Goal: Navigation & Orientation: Find specific page/section

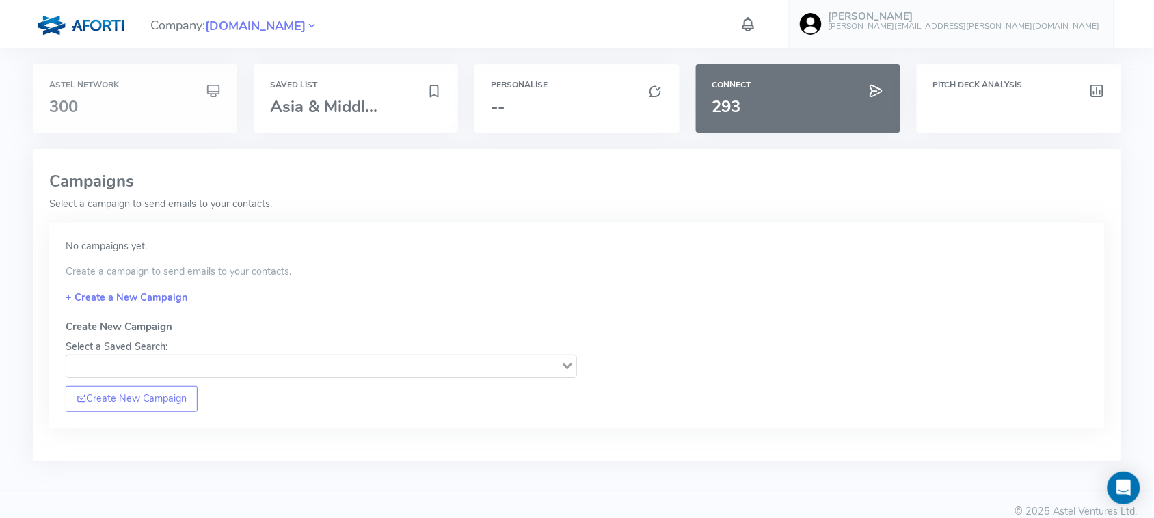
click at [128, 77] on div "Astel Network 300" at bounding box center [135, 98] width 204 height 68
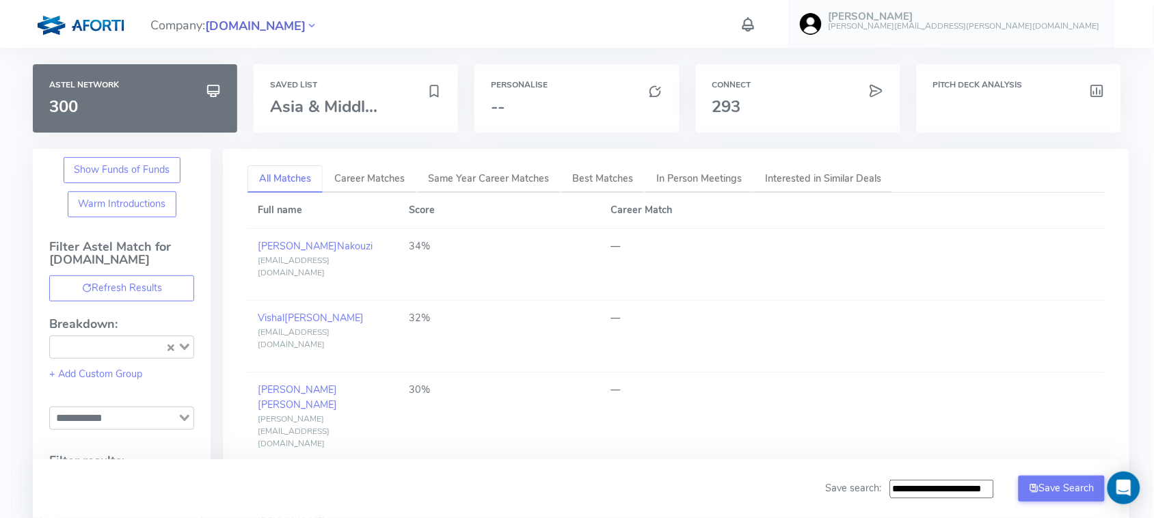
click at [224, 18] on span "[DOMAIN_NAME]" at bounding box center [255, 26] width 101 height 18
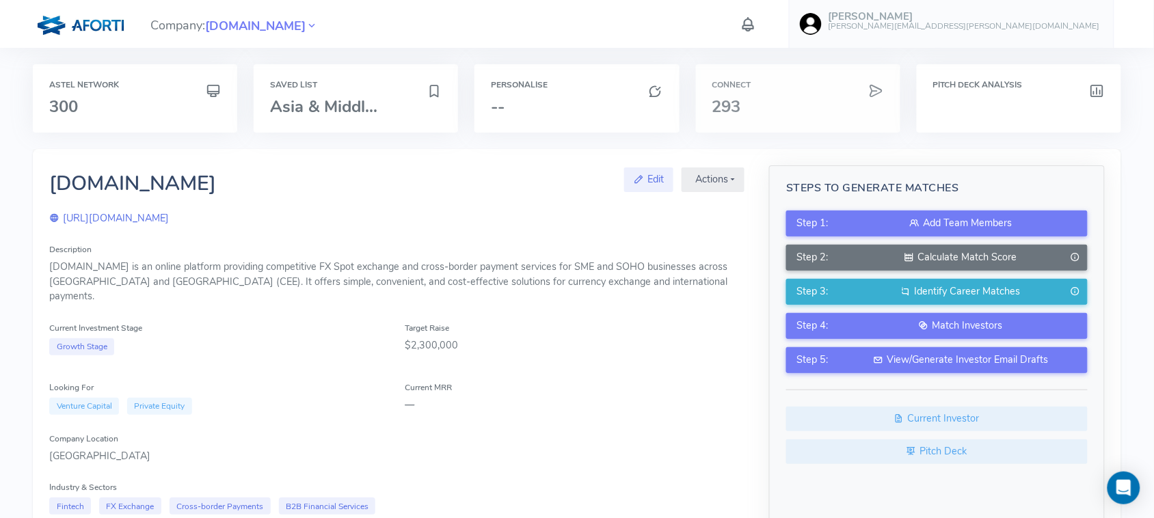
click at [750, 94] on div "Connect 293" at bounding box center [798, 98] width 204 height 68
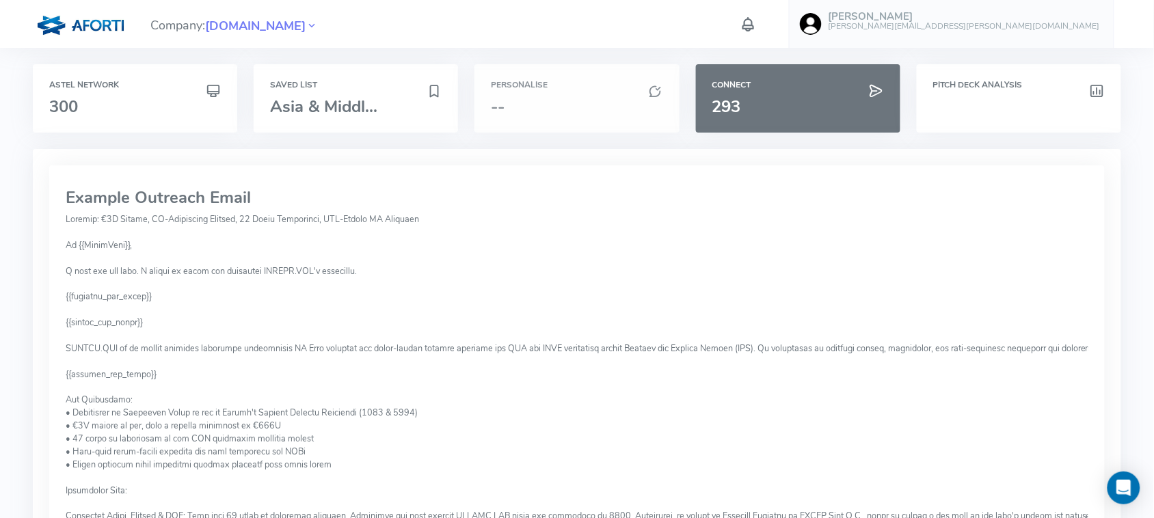
click at [527, 107] on h3 "--" at bounding box center [577, 107] width 172 height 18
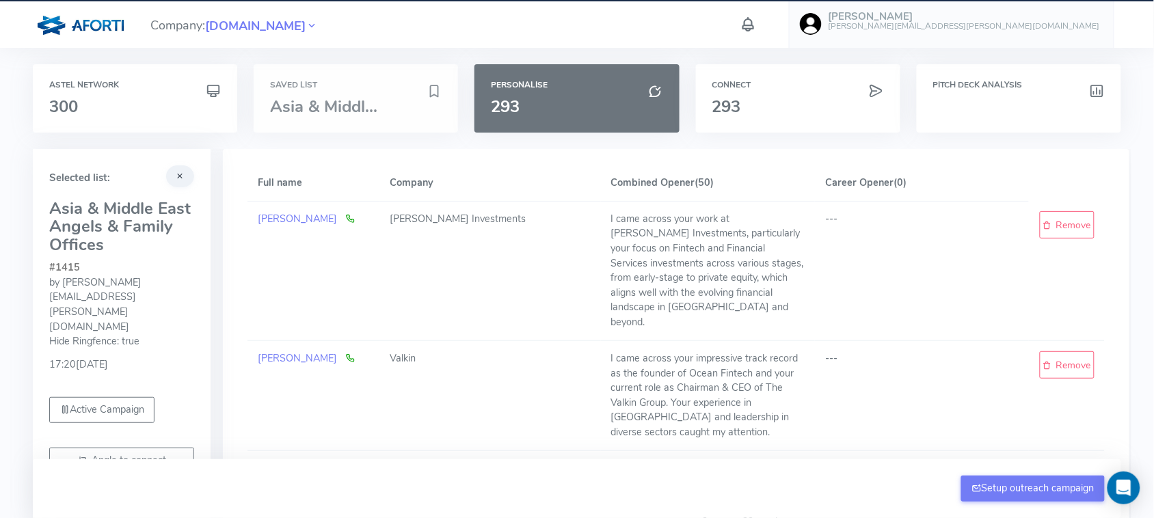
click at [289, 94] on div "Saved List Asia & Middl..." at bounding box center [356, 98] width 204 height 68
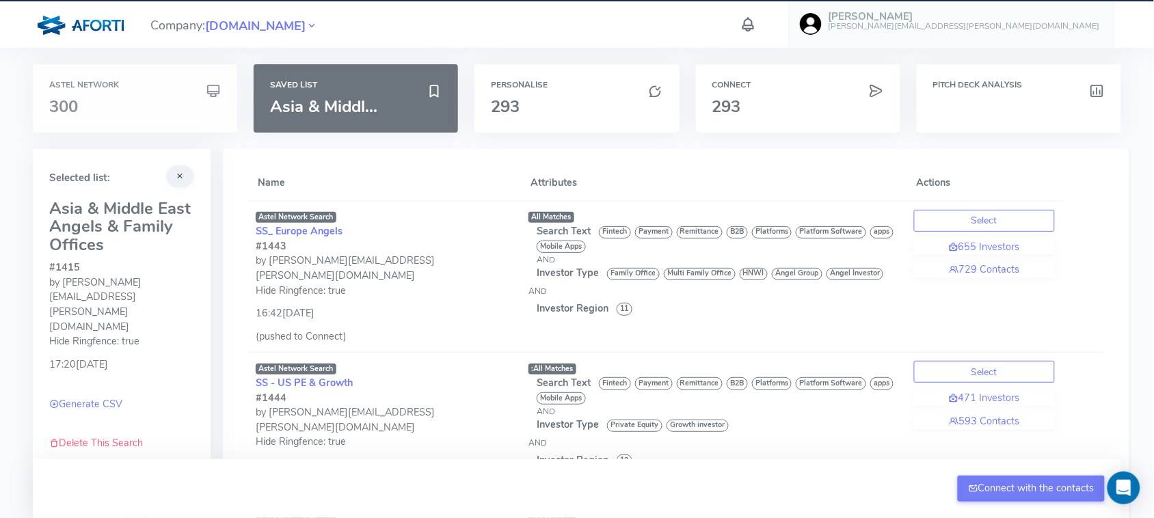
click at [43, 77] on div "Astel Network 300" at bounding box center [135, 98] width 204 height 68
